Goal: Information Seeking & Learning: Learn about a topic

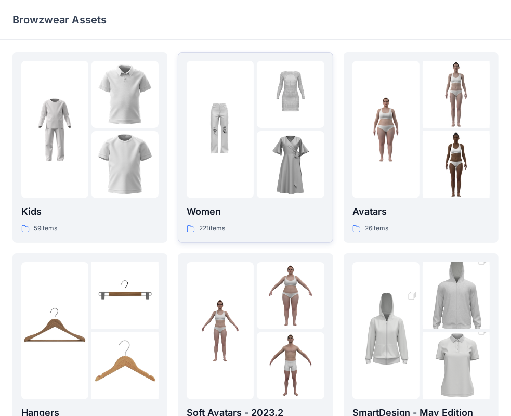
click at [264, 125] on img at bounding box center [290, 94] width 67 height 67
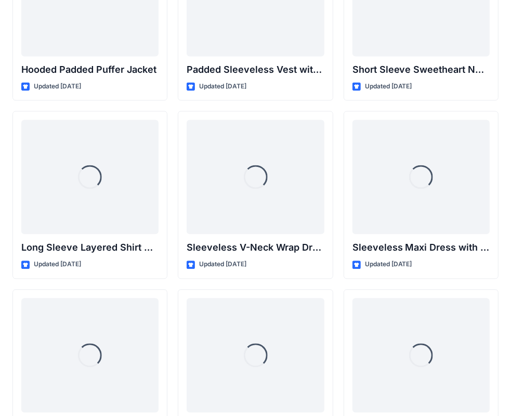
scroll to position [1409, 0]
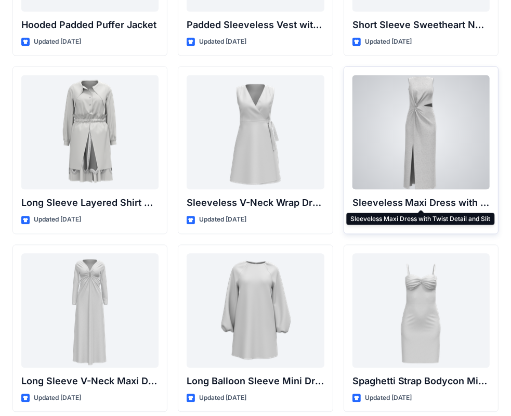
click at [401, 195] on p "Sleeveless Maxi Dress with Twist Detail and Slit" at bounding box center [420, 202] width 137 height 15
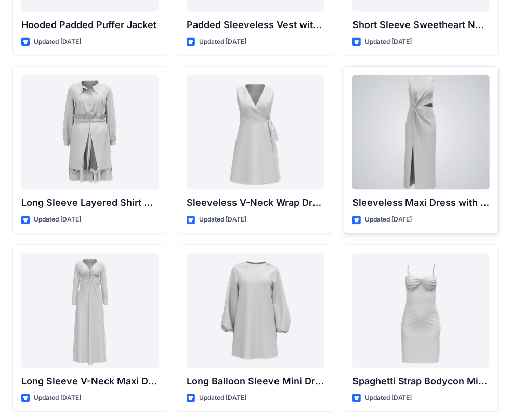
click at [421, 140] on div at bounding box center [420, 132] width 137 height 114
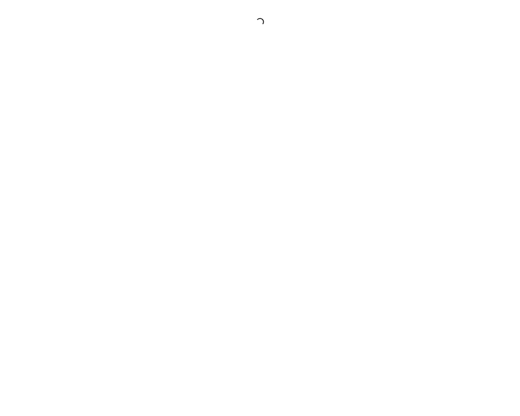
click at [421, 140] on div at bounding box center [260, 208] width 520 height 416
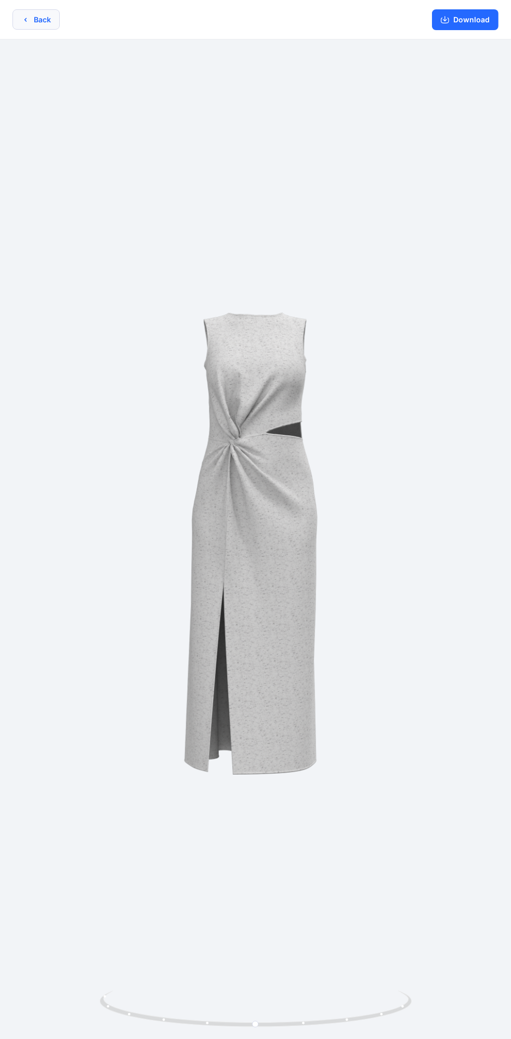
click at [29, 15] on button "Back" at bounding box center [35, 19] width 47 height 20
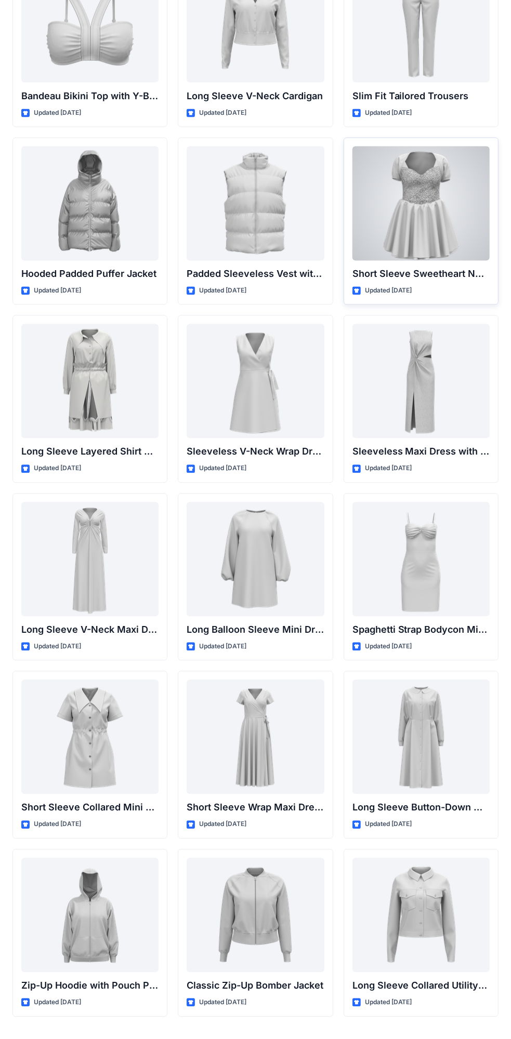
scroll to position [1186, 0]
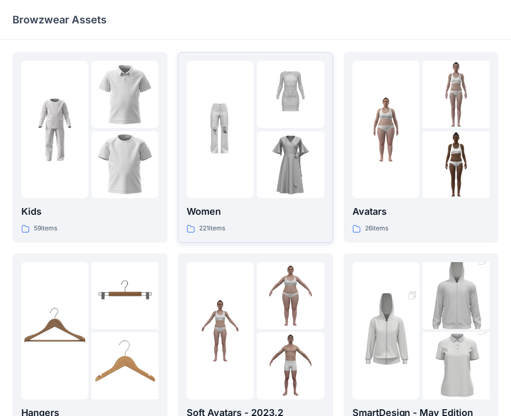
click at [261, 178] on div at bounding box center [290, 164] width 67 height 67
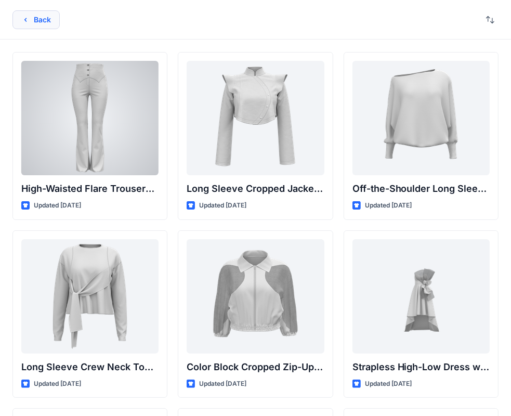
click at [42, 20] on button "Back" at bounding box center [35, 19] width 47 height 19
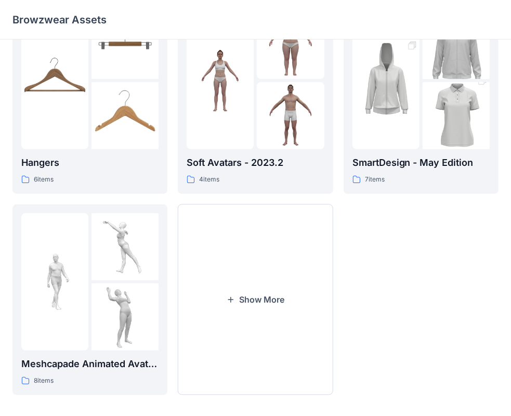
scroll to position [258, 0]
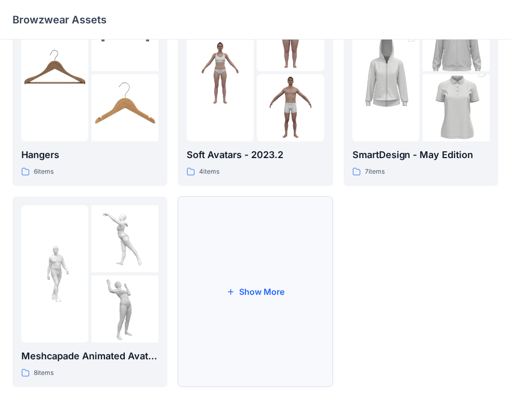
click at [258, 242] on button "Show More" at bounding box center [255, 291] width 155 height 191
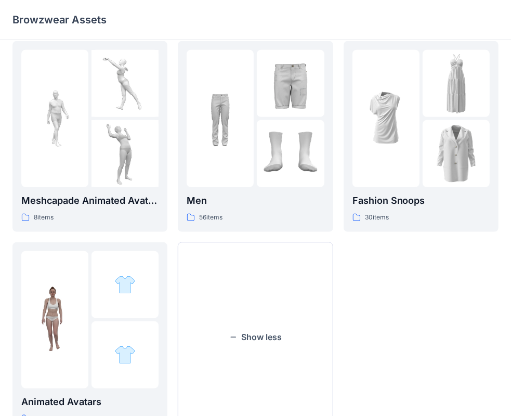
scroll to position [414, 0]
click at [370, 177] on div at bounding box center [385, 117] width 67 height 137
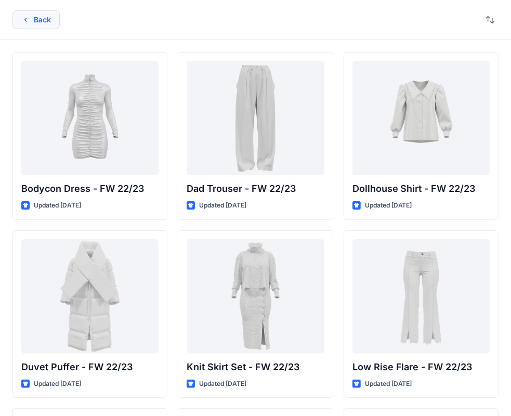
click at [54, 22] on button "Back" at bounding box center [35, 19] width 47 height 19
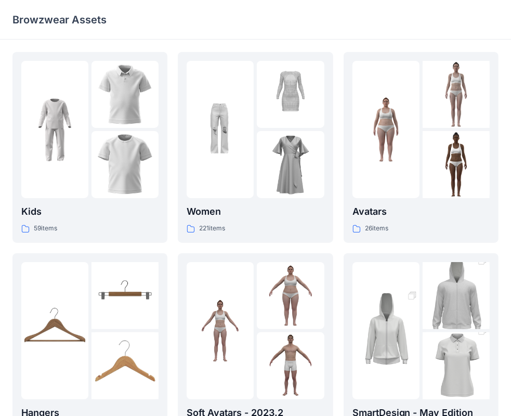
click at [176, 28] on div "Browzwear Assets" at bounding box center [255, 19] width 511 height 39
drag, startPoint x: 178, startPoint y: 26, endPoint x: 391, endPoint y: 28, distance: 212.5
click at [195, 25] on div "Browzwear Assets" at bounding box center [255, 19] width 511 height 39
click at [393, 28] on div "Browzwear Assets" at bounding box center [255, 19] width 511 height 39
drag, startPoint x: 448, startPoint y: 26, endPoint x: 491, endPoint y: 24, distance: 43.1
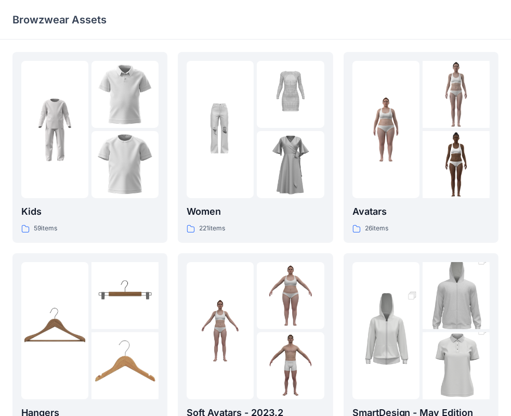
click at [449, 25] on div "Browzwear Assets" at bounding box center [255, 19] width 511 height 39
click at [491, 25] on div "Browzwear Assets" at bounding box center [255, 19] width 511 height 39
click at [230, 85] on div at bounding box center [220, 129] width 67 height 137
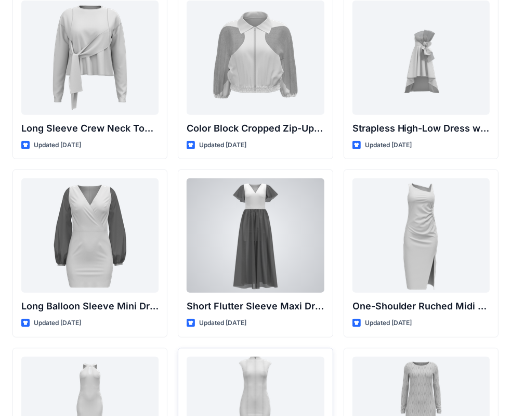
scroll to position [312, 0]
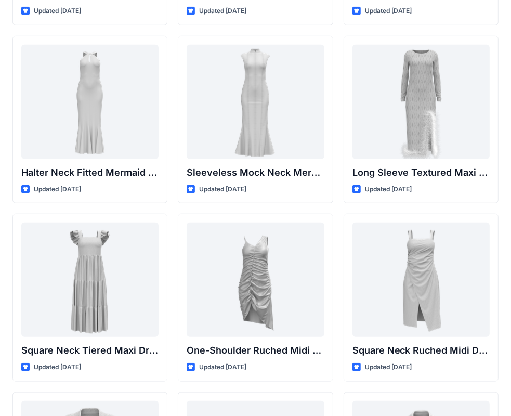
scroll to position [0, 0]
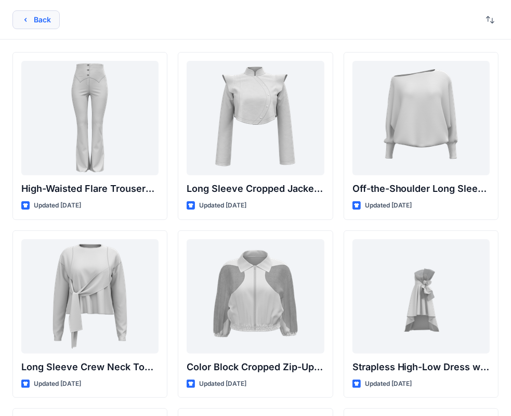
click at [43, 19] on button "Back" at bounding box center [35, 19] width 47 height 19
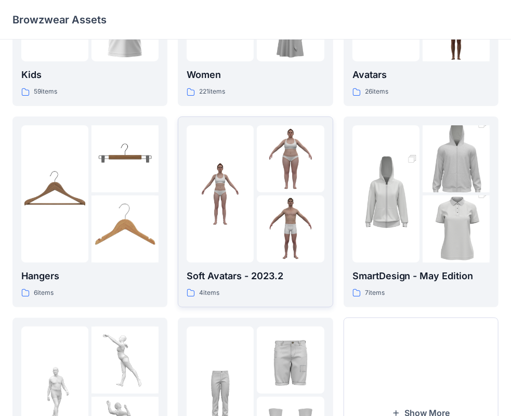
scroll to position [50, 0]
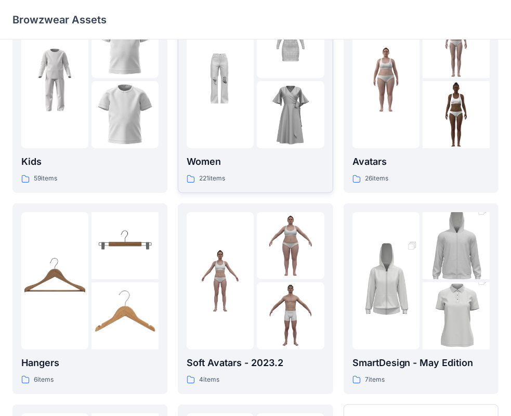
click at [218, 168] on div "Women 221 items" at bounding box center [255, 169] width 137 height 30
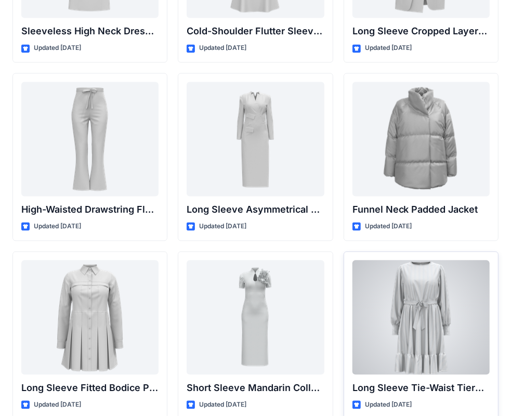
scroll to position [3946, 0]
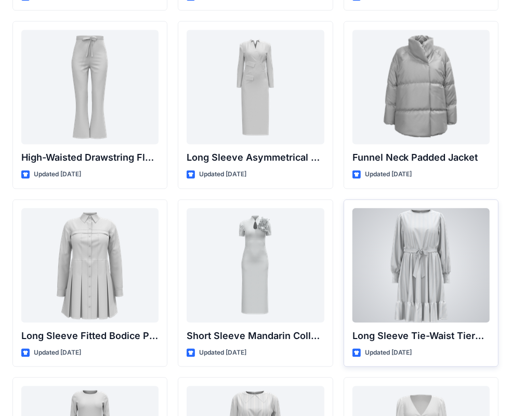
click at [447, 288] on div at bounding box center [420, 265] width 137 height 114
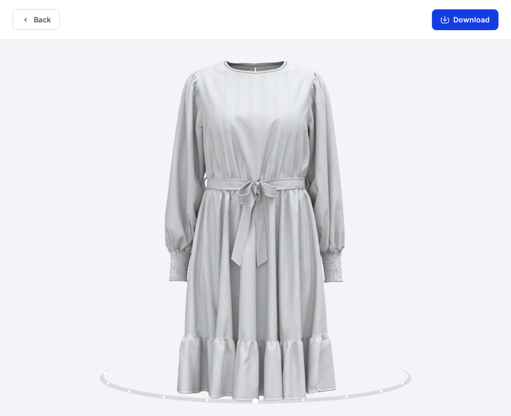
click at [449, 19] on icon "button" at bounding box center [445, 21] width 8 height 6
